Goal: Information Seeking & Learning: Learn about a topic

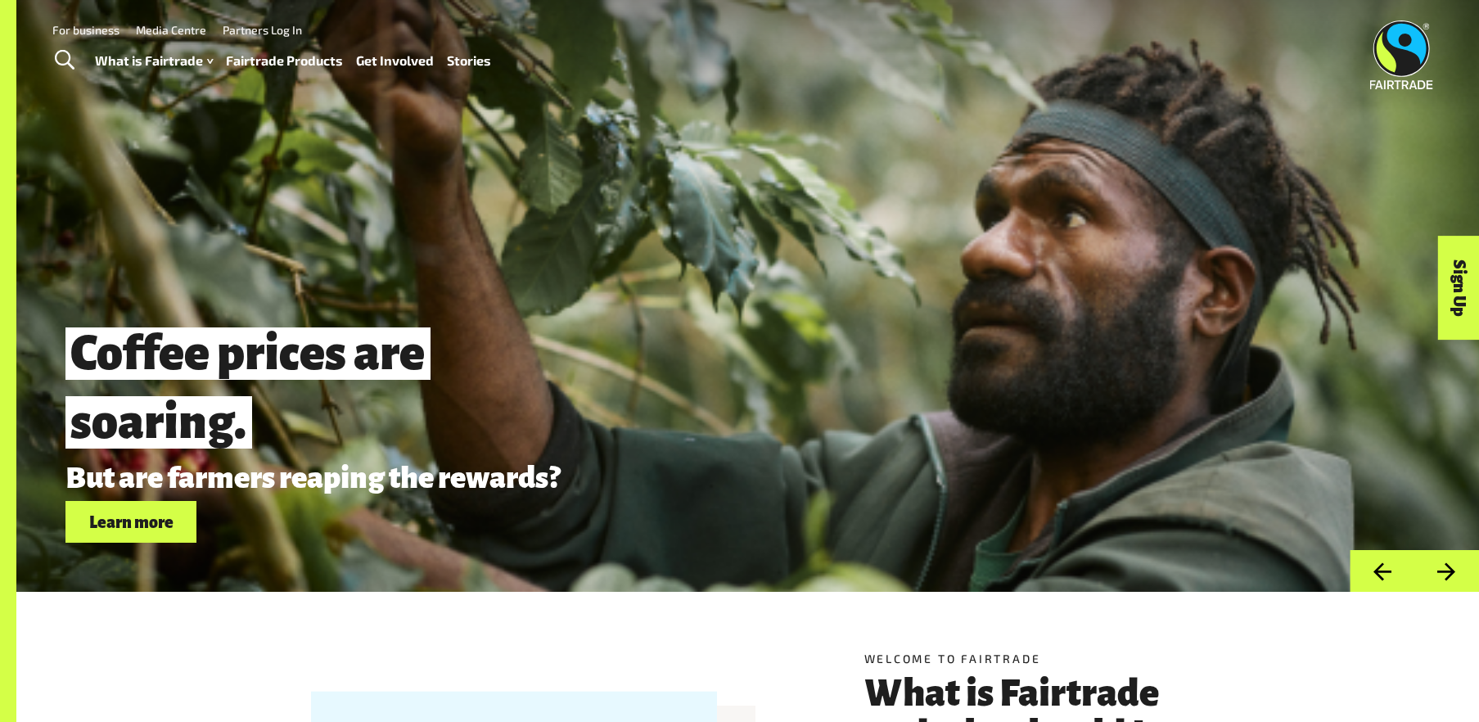
drag, startPoint x: 70, startPoint y: 403, endPoint x: 311, endPoint y: 444, distance: 244.9
click at [311, 444] on span "Coffee prices are soaring." at bounding box center [327, 388] width 524 height 147
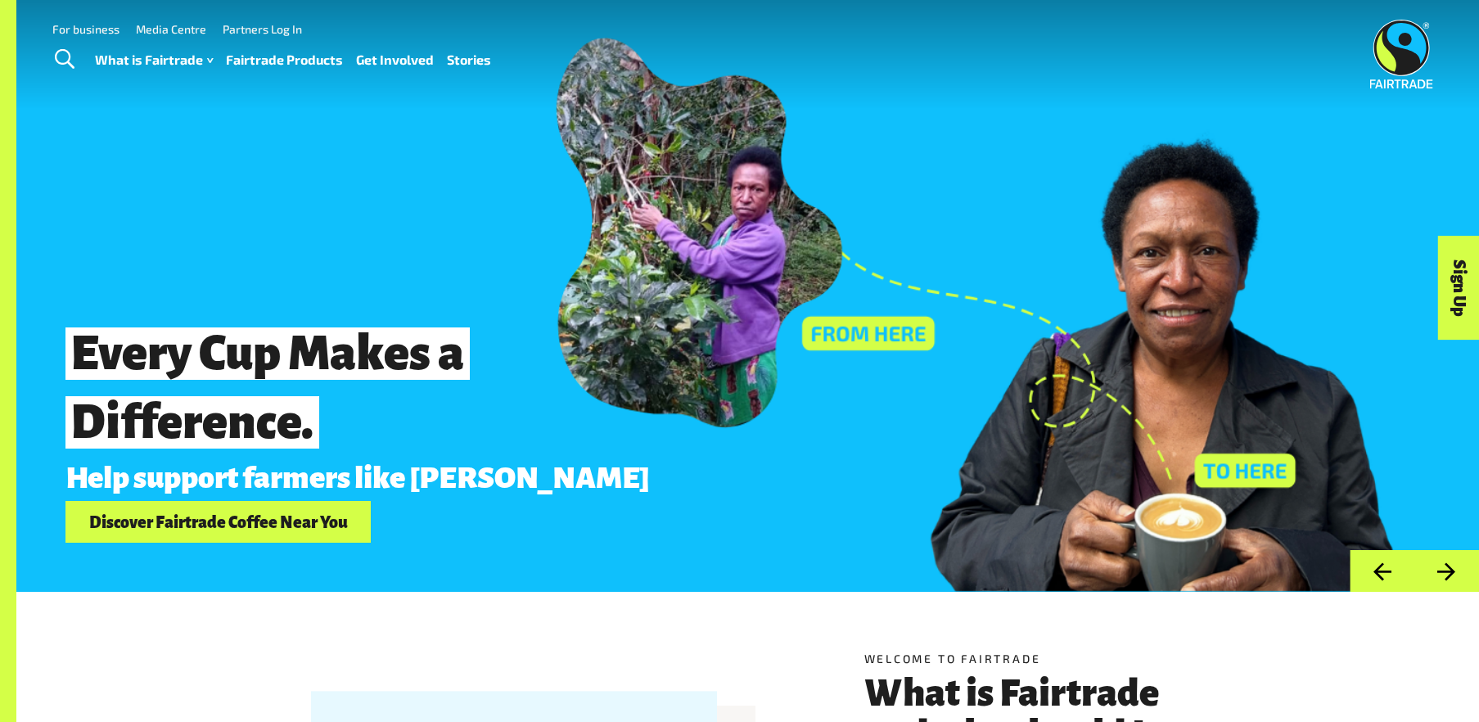
click at [1279, 6] on div "Menu For business Media Centre Partners Log In What is Fairtrade How Fairtrade …" at bounding box center [739, 54] width 1479 height 110
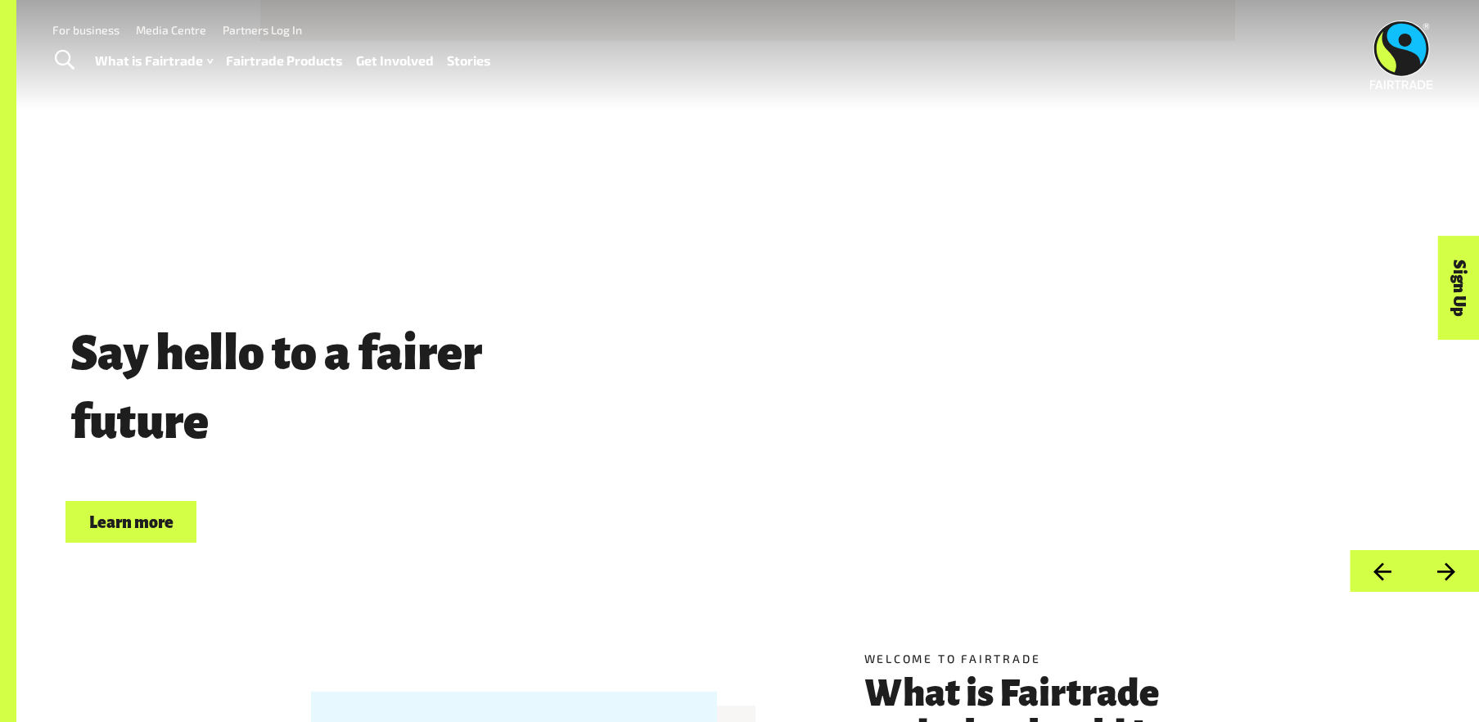
click at [57, 70] on span "Toggle Search" at bounding box center [65, 60] width 20 height 21
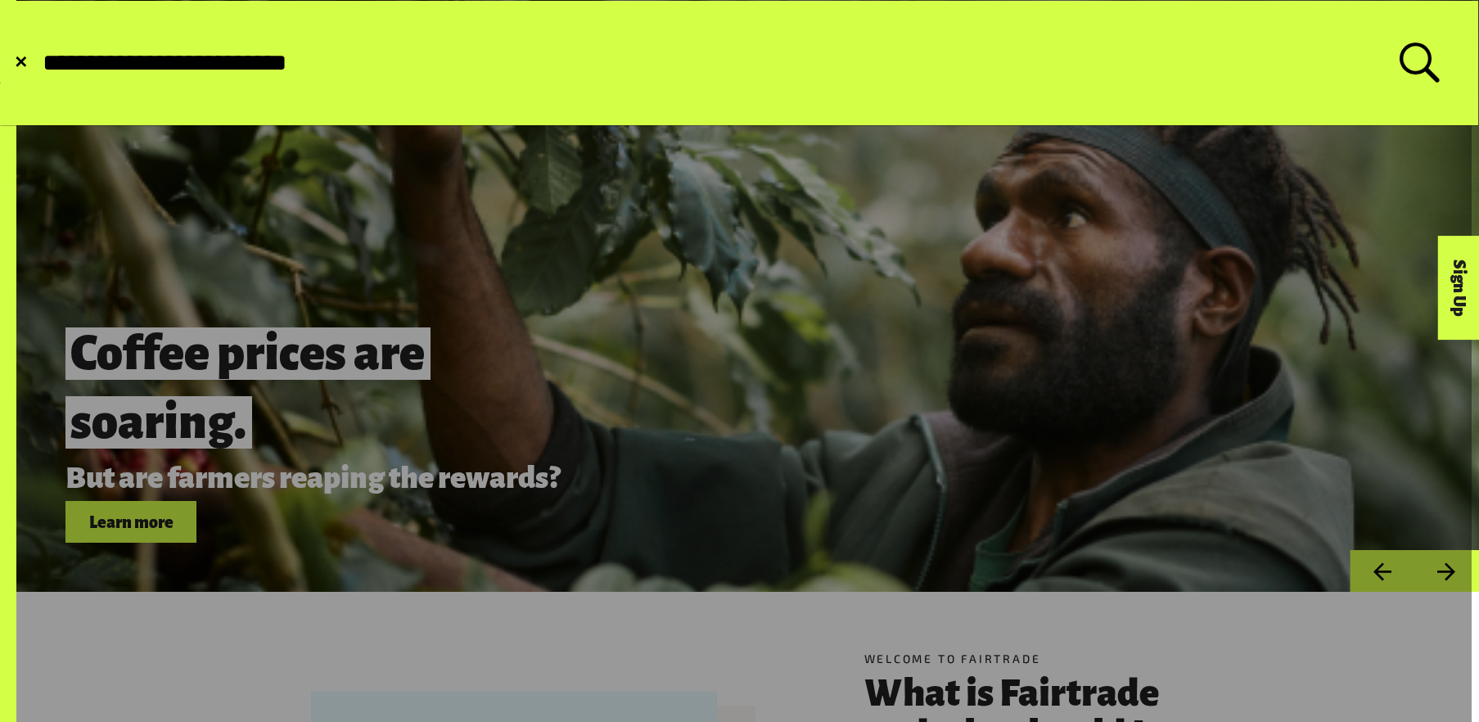
type input "**********"
click at [40, 63] on button "Submit Search" at bounding box center [40, 63] width 1 height 1
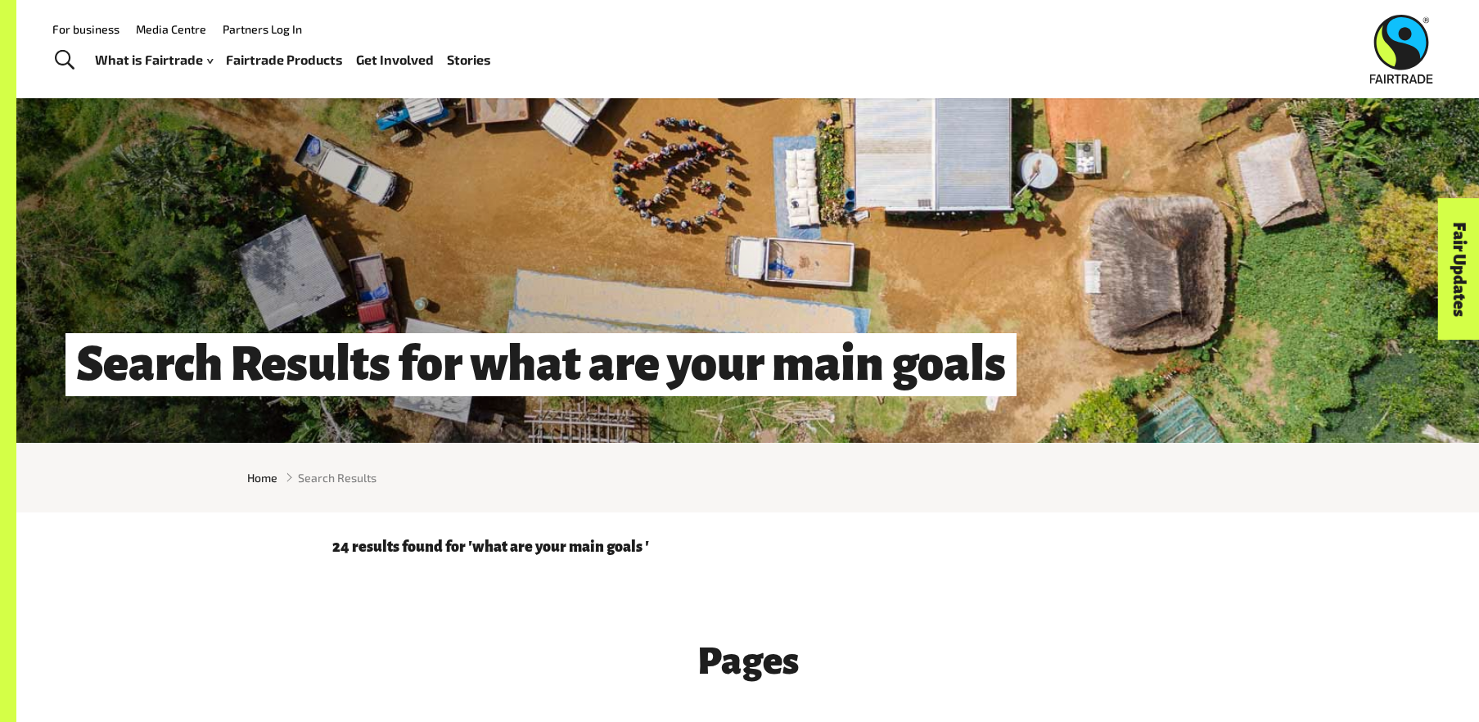
scroll to position [146, 0]
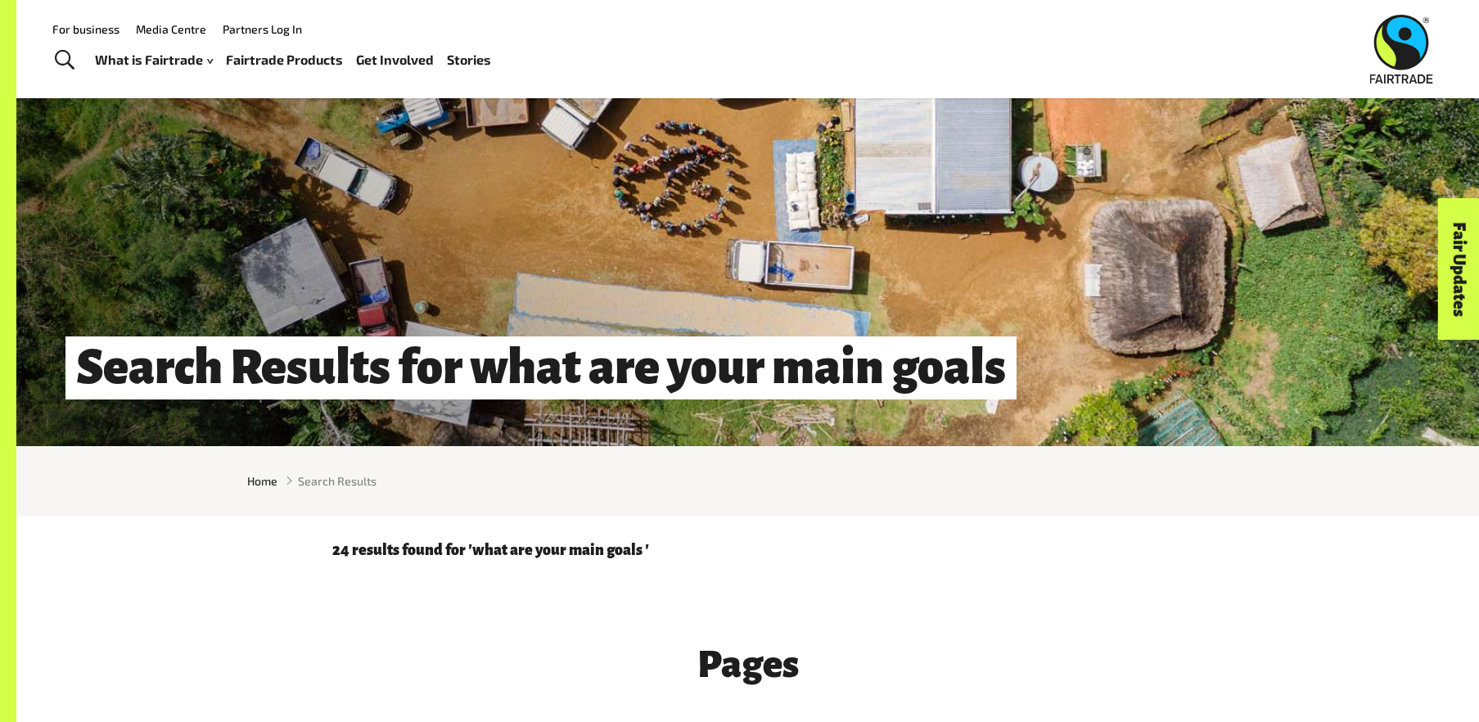
click at [345, 542] on p "24 results found for 'what are your main goals '" at bounding box center [748, 550] width 832 height 16
click at [327, 479] on span "Search Results" at bounding box center [337, 480] width 79 height 17
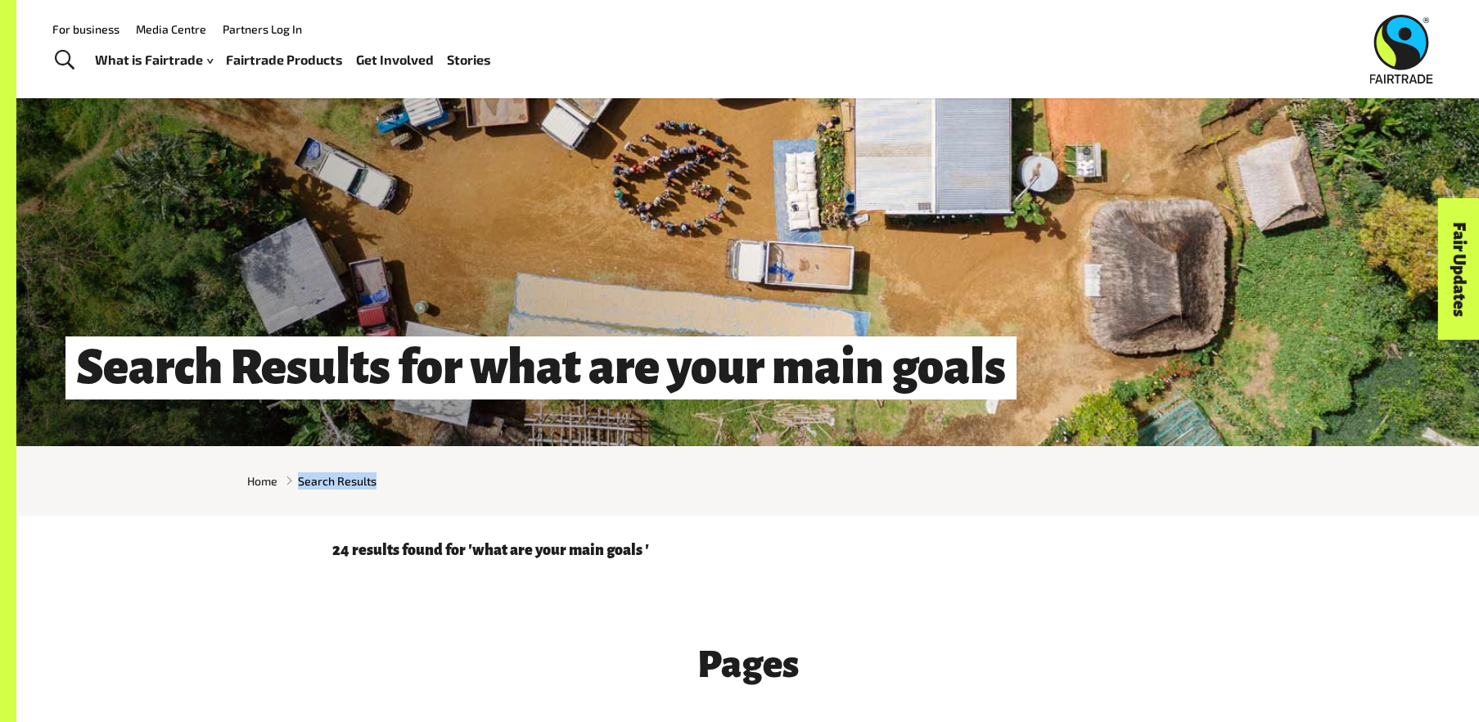
click at [327, 479] on span "Search Results" at bounding box center [337, 480] width 79 height 17
click at [482, 292] on div "Search Results for what are your main goals" at bounding box center [747, 150] width 1463 height 592
drag, startPoint x: 709, startPoint y: 175, endPoint x: 804, endPoint y: 269, distance: 133.7
click at [804, 269] on div "Search Results for what are your main goals" at bounding box center [747, 150] width 1463 height 592
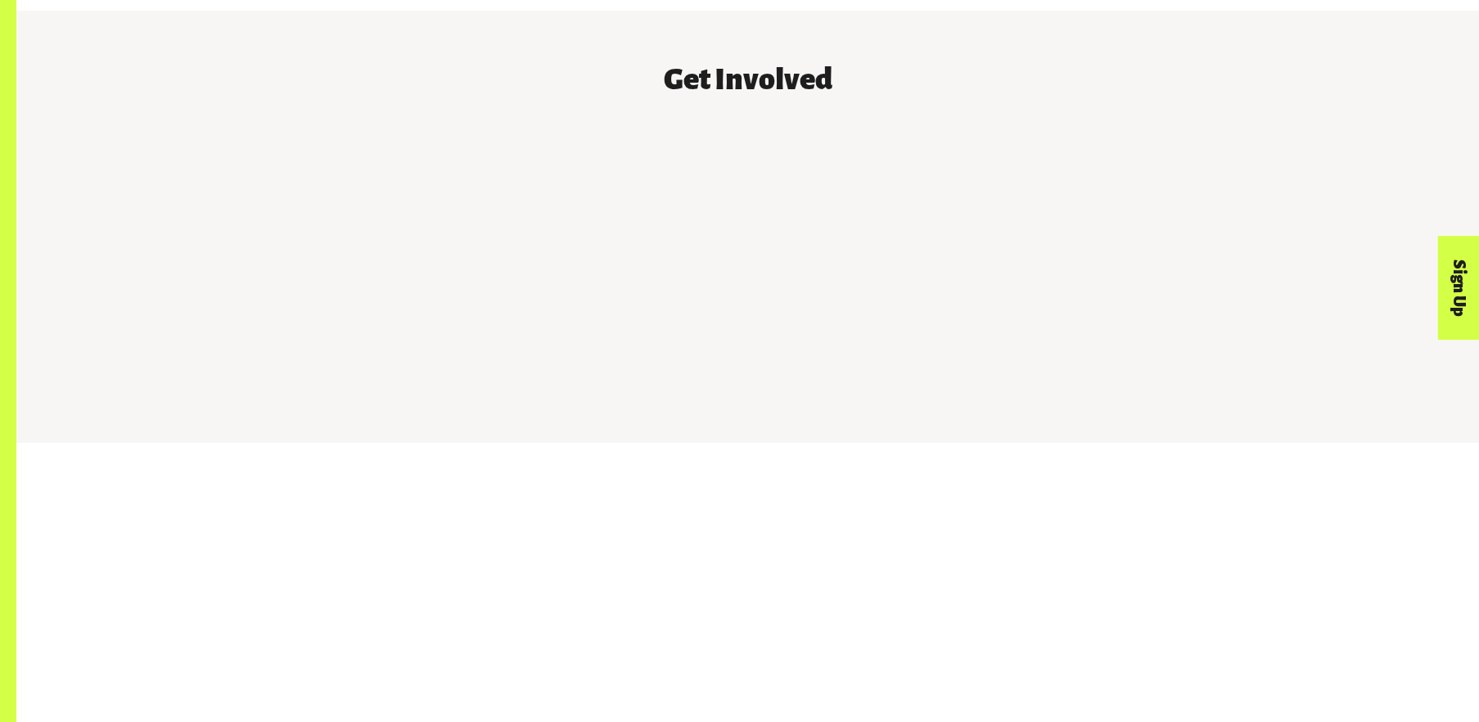
scroll to position [2068, 0]
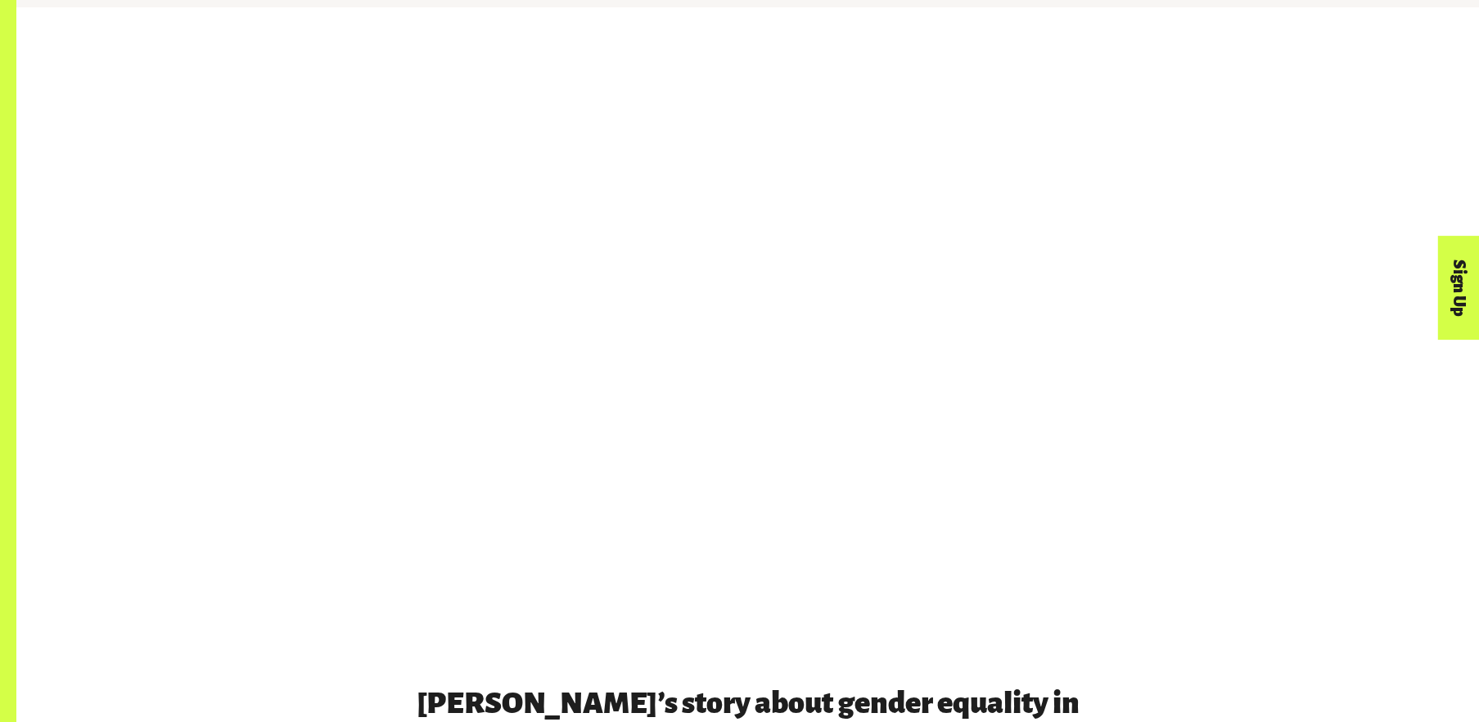
click at [1200, 577] on div "Partner Spotlight [DATE] Get to know [PERSON_NAME] – CEO Pablo & [PERSON_NAME] …" at bounding box center [1088, 460] width 321 height 258
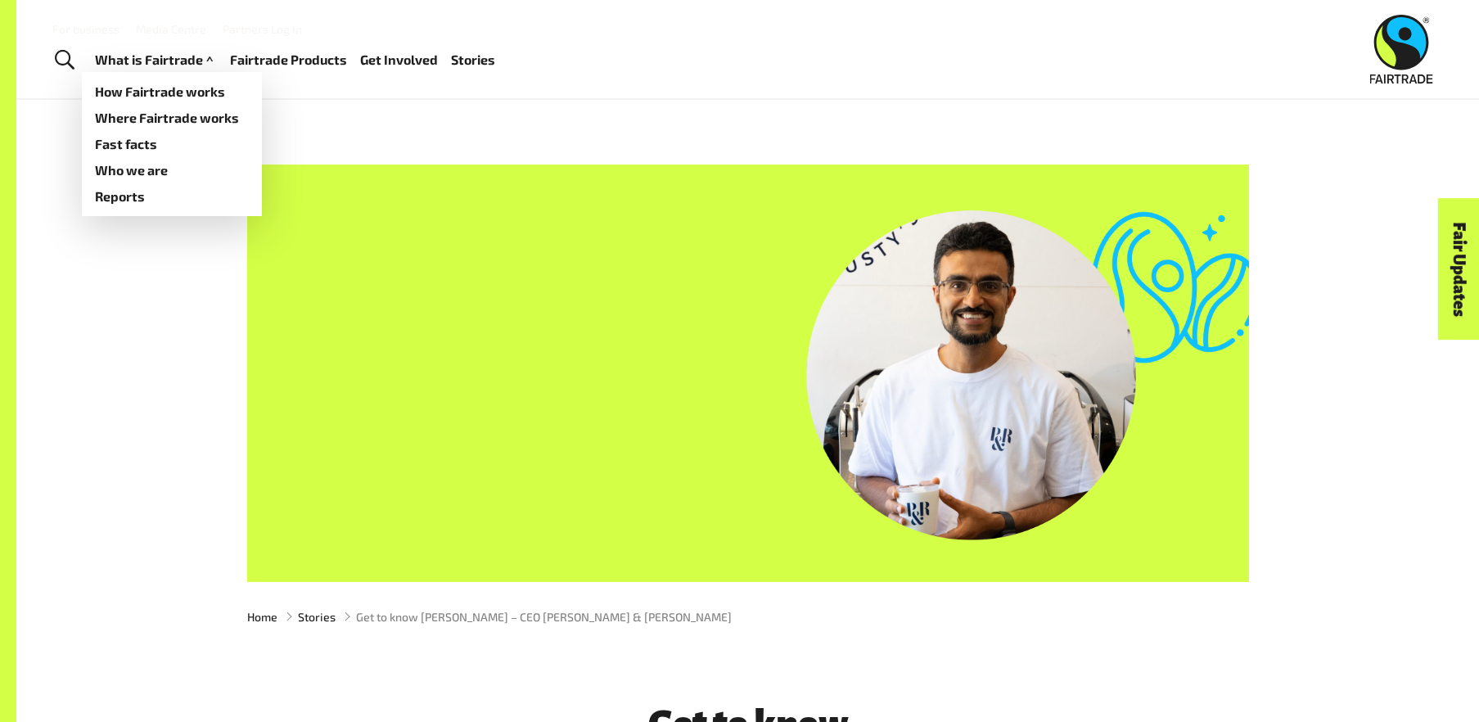
click at [167, 70] on link "What is Fairtrade" at bounding box center [156, 60] width 122 height 24
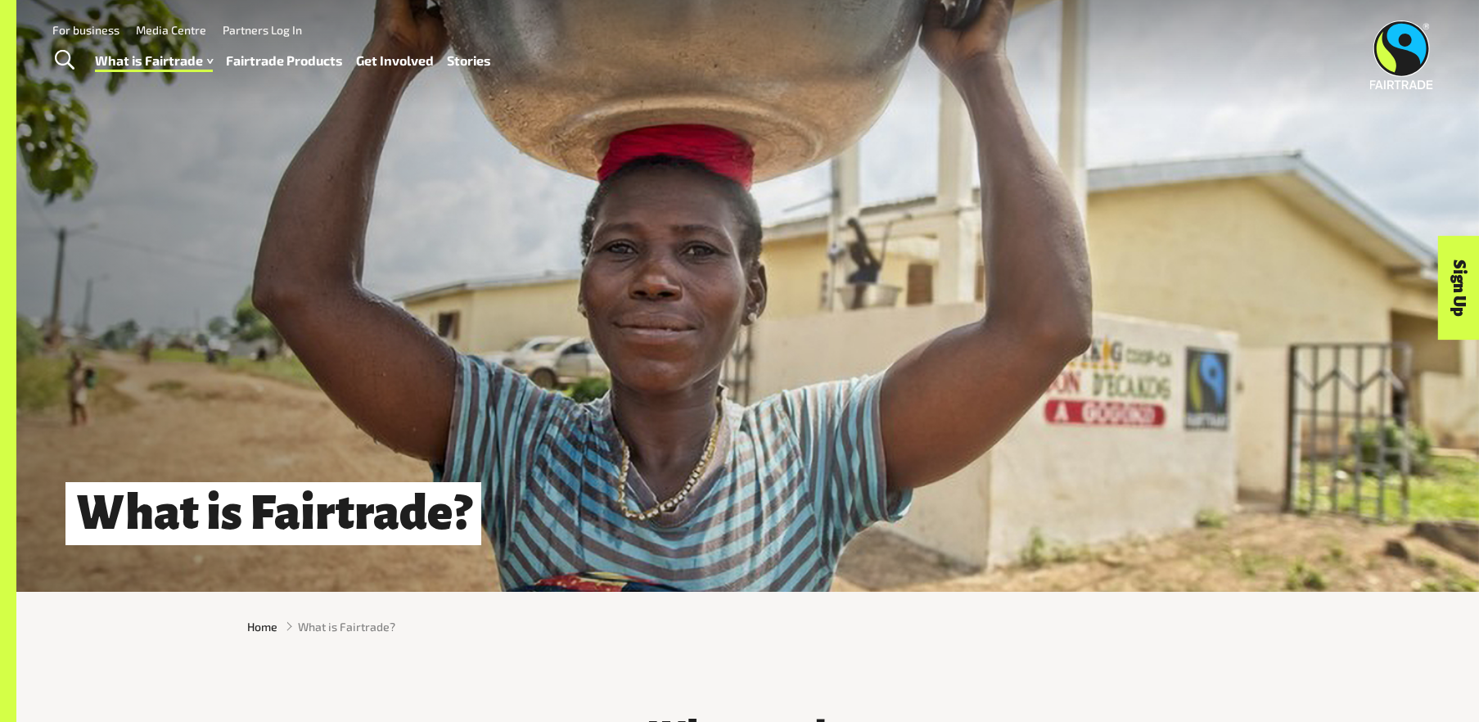
click at [52, 61] on link "Toggle Search" at bounding box center [64, 60] width 40 height 41
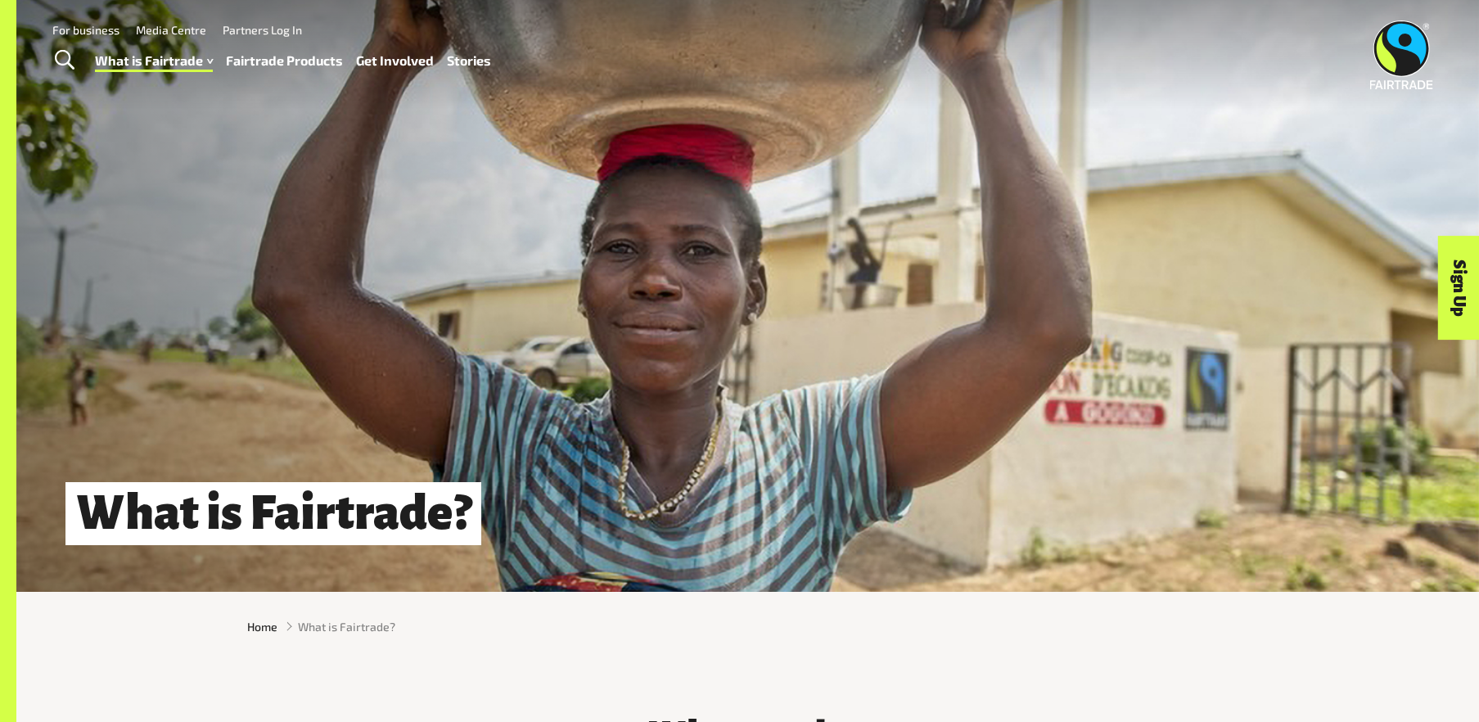
click at [96, 27] on link "For business" at bounding box center [85, 30] width 67 height 14
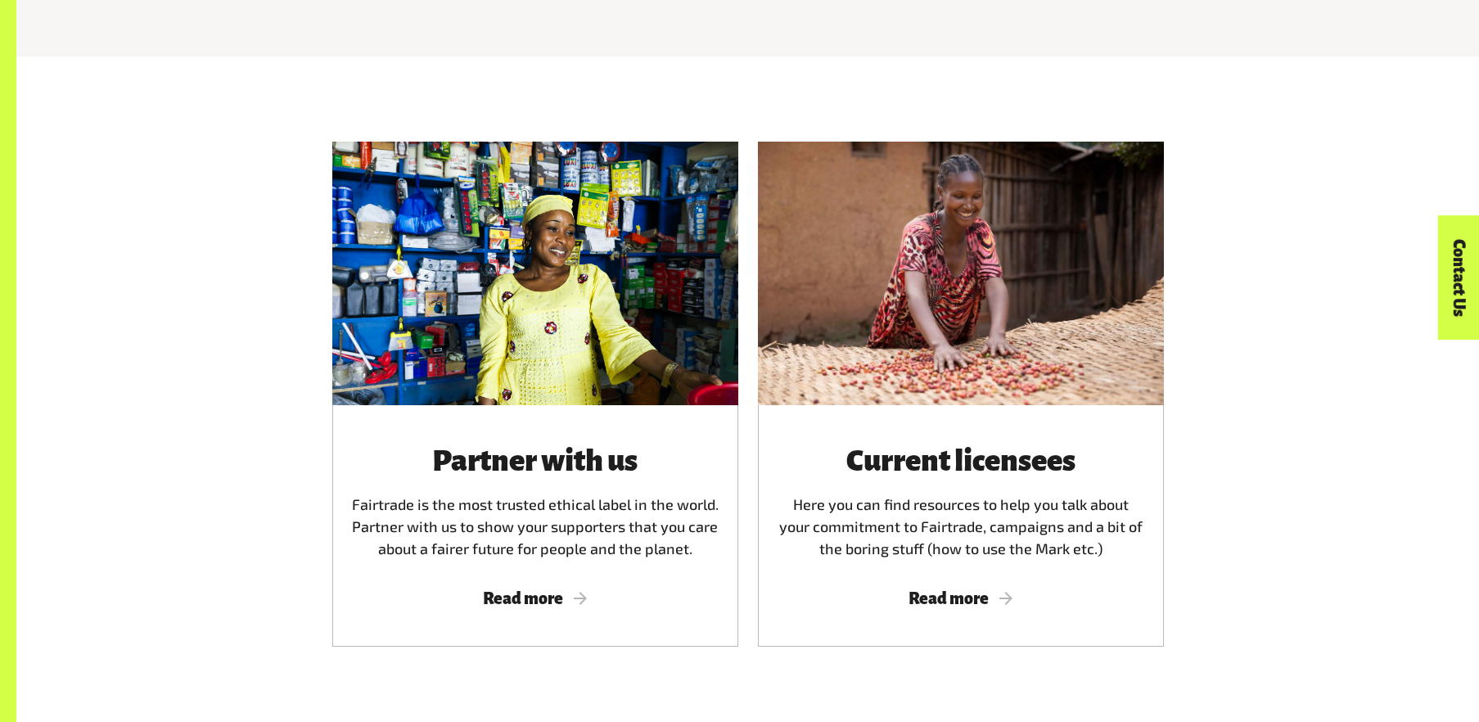
scroll to position [905, 0]
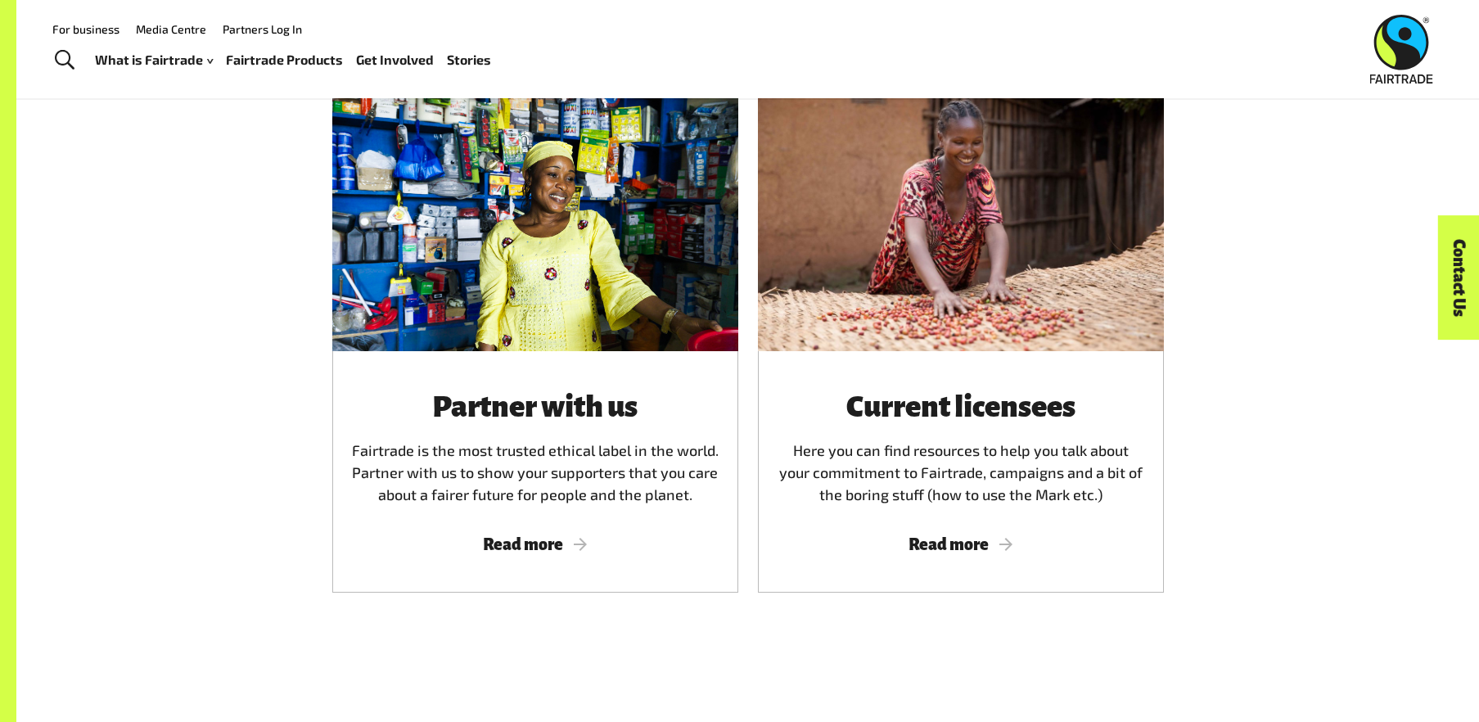
click at [51, 51] on link "Toggle Search" at bounding box center [64, 60] width 40 height 41
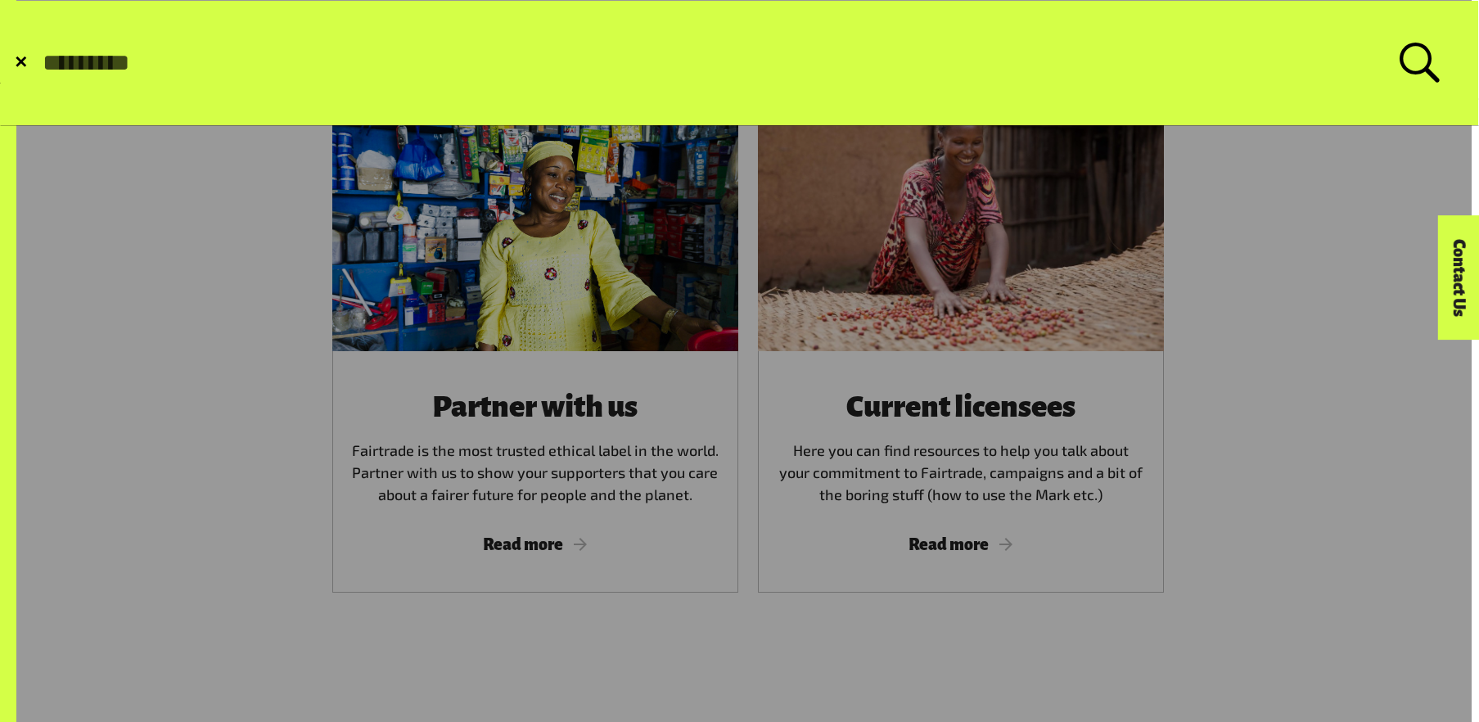
paste input "**********"
type input "**********"
click at [40, 63] on button "Submit Search" at bounding box center [40, 63] width 1 height 1
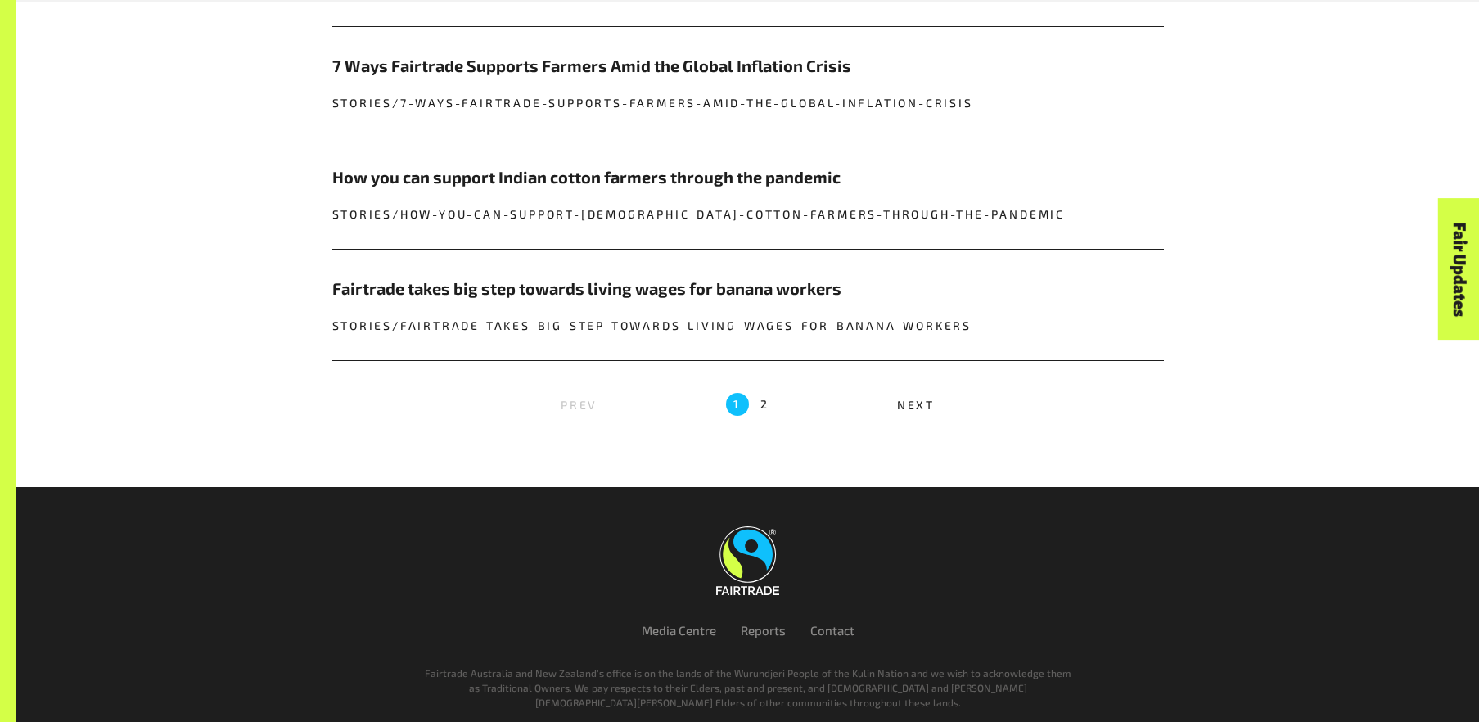
scroll to position [2199, 0]
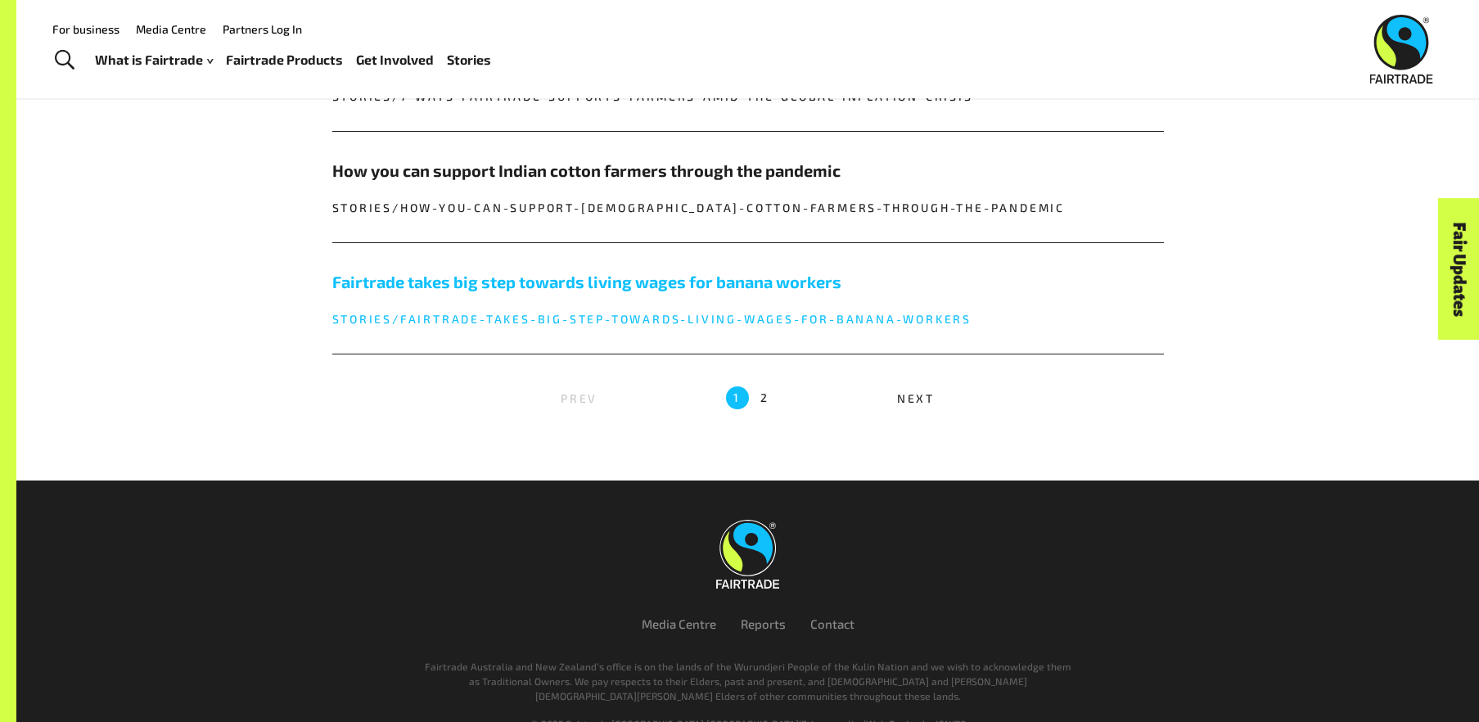
click at [643, 256] on link "Fairtrade takes big step towards living wages for banana workers stories/fairtr…" at bounding box center [748, 298] width 832 height 110
click at [629, 281] on h5 "Fairtrade takes big step towards living wages for banana workers" at bounding box center [748, 281] width 832 height 25
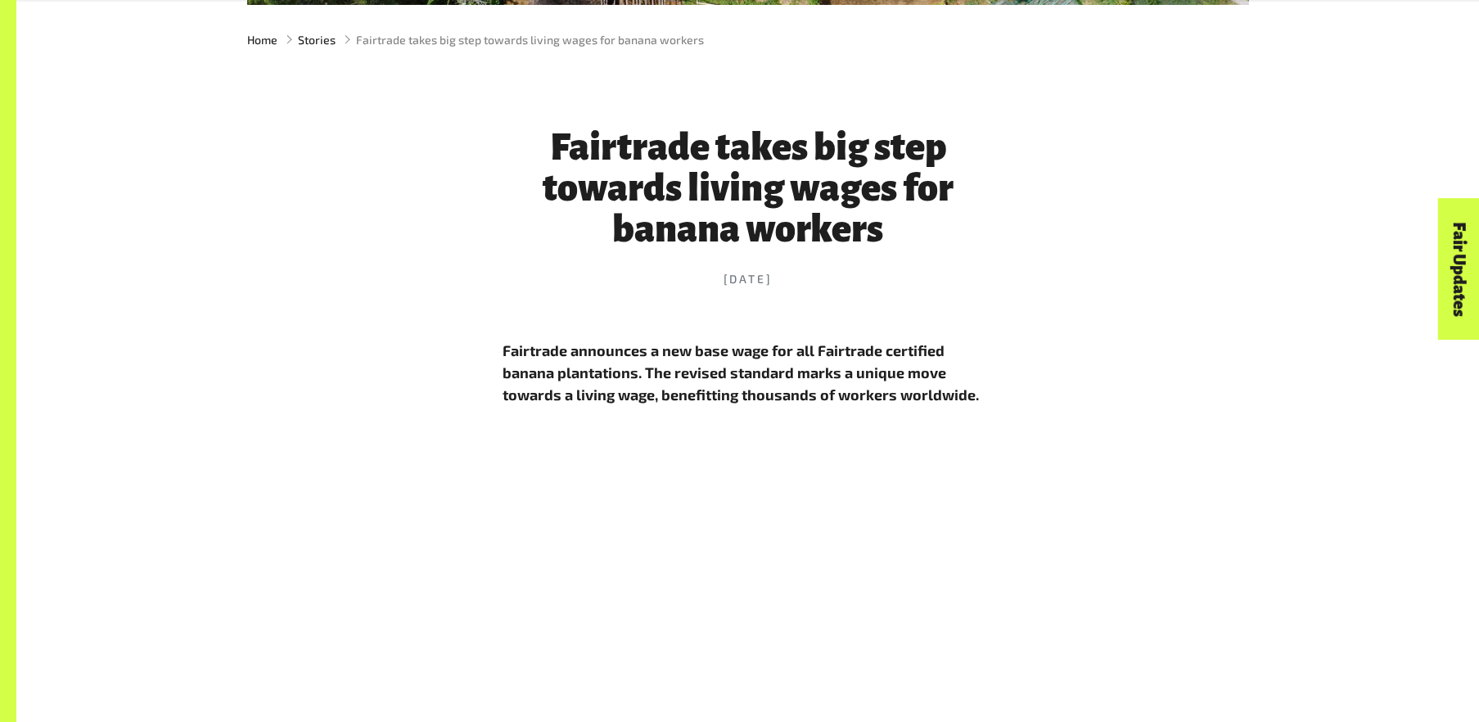
scroll to position [592, 0]
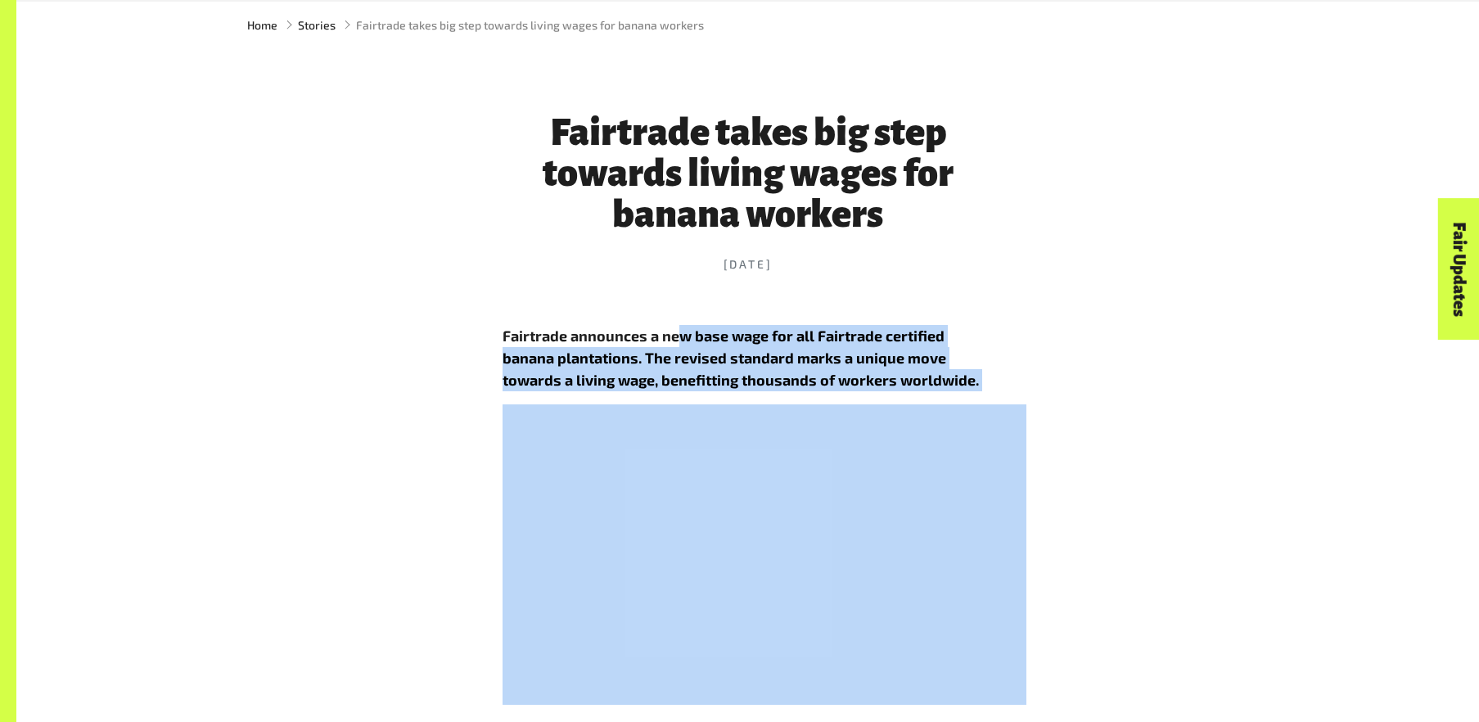
drag, startPoint x: 676, startPoint y: 331, endPoint x: 735, endPoint y: 405, distance: 95.0
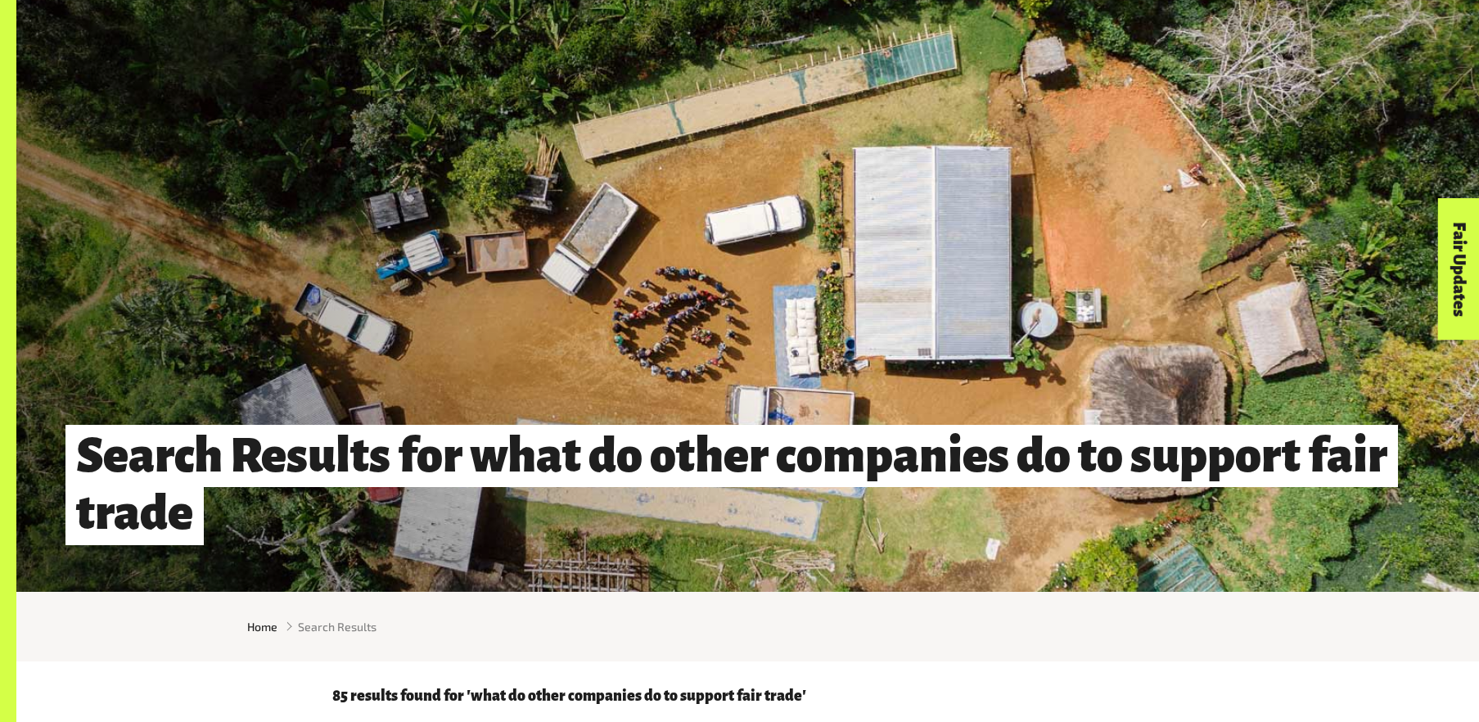
scroll to position [2199, 0]
